Goal: Find specific page/section: Find specific page/section

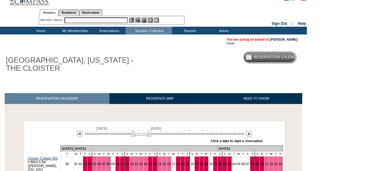
scroll to position [91, 0]
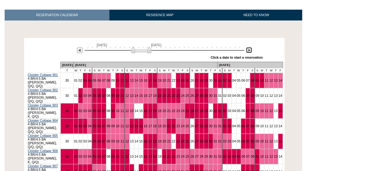
click at [248, 53] on img at bounding box center [249, 50] width 6 height 6
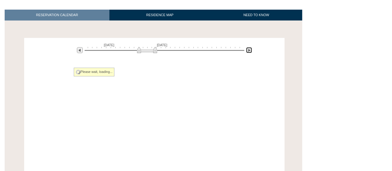
click at [248, 53] on img at bounding box center [249, 50] width 6 height 6
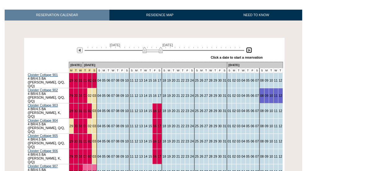
click at [251, 51] on img at bounding box center [249, 50] width 6 height 6
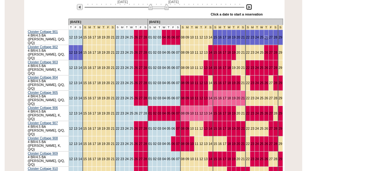
scroll to position [133, 0]
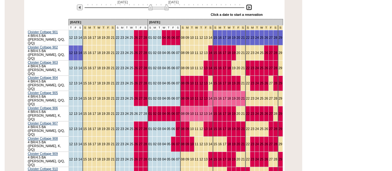
click at [248, 8] on img at bounding box center [249, 7] width 6 height 6
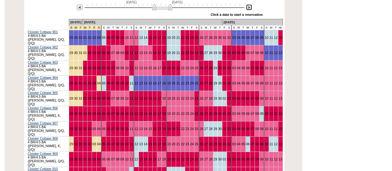
click at [154, 10] on img at bounding box center [162, 7] width 20 height 6
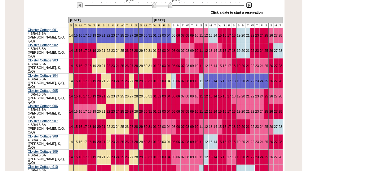
scroll to position [131, 0]
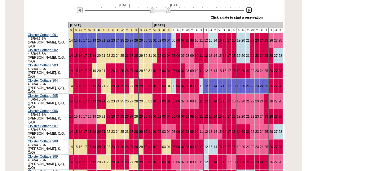
click at [160, 11] on img at bounding box center [160, 10] width 20 height 6
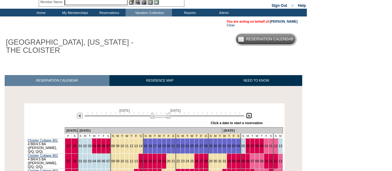
scroll to position [23, 0]
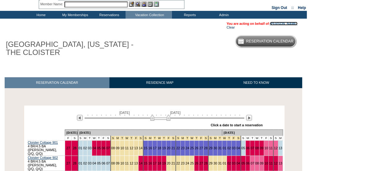
click at [277, 23] on link "[PERSON_NAME]" at bounding box center [284, 24] width 28 height 4
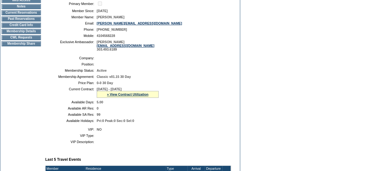
scroll to position [100, 0]
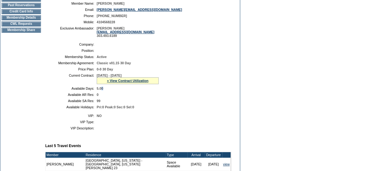
drag, startPoint x: 109, startPoint y: 89, endPoint x: 103, endPoint y: 93, distance: 7.1
click at [103, 93] on table "Company: Position: Membership Status: Active Membership Agreement: Classic v01.…" at bounding box center [138, 75] width 186 height 71
click at [103, 90] on span "5.00" at bounding box center [100, 88] width 7 height 4
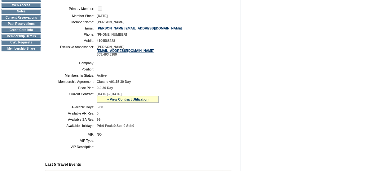
scroll to position [80, 0]
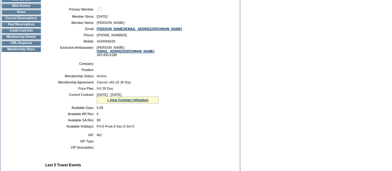
click at [36, 39] on td "Membership Details" at bounding box center [21, 36] width 39 height 5
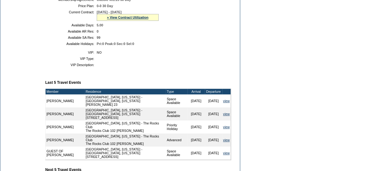
scroll to position [163, 0]
